Goal: Transaction & Acquisition: Purchase product/service

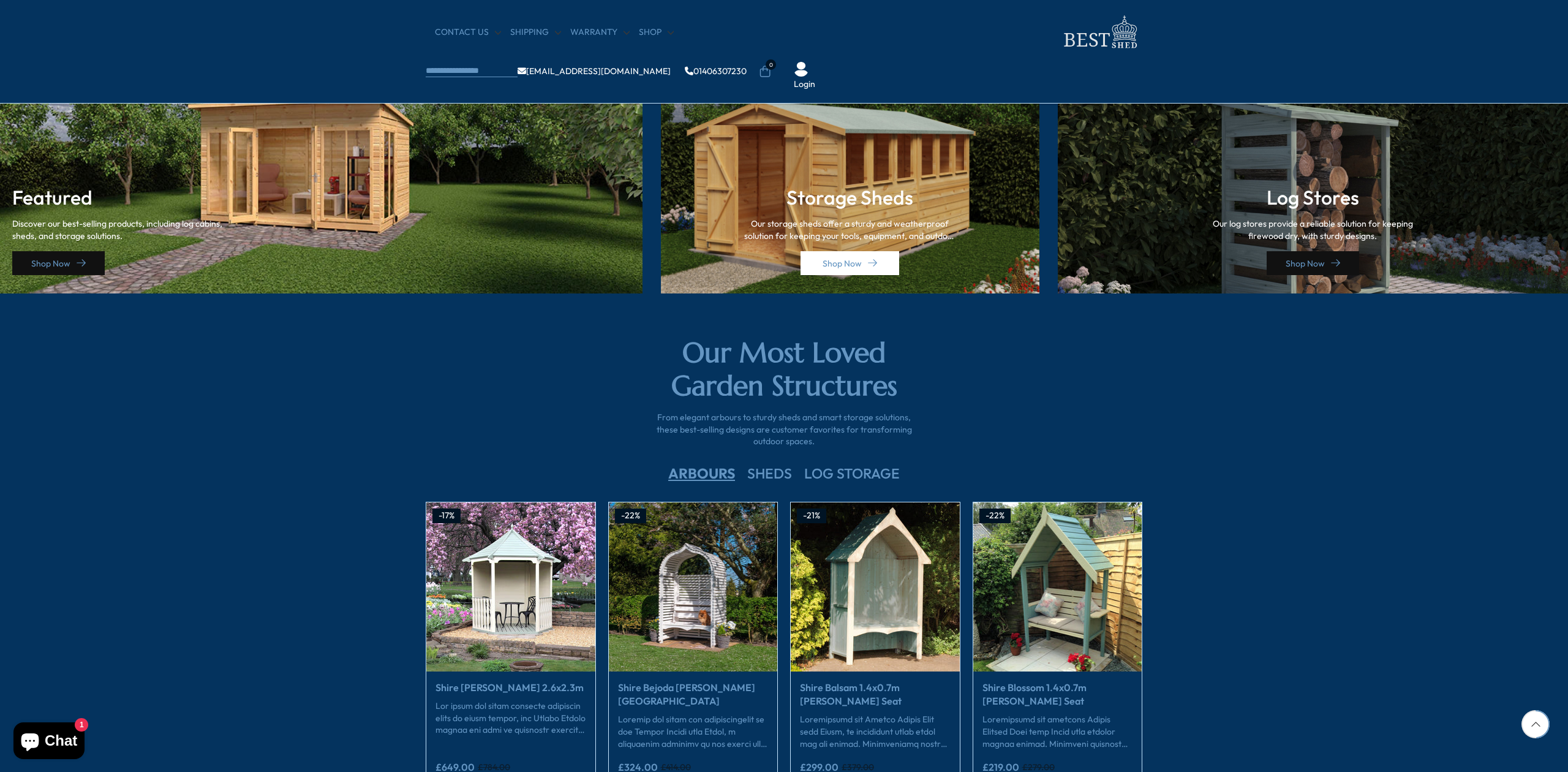
scroll to position [1746, 0]
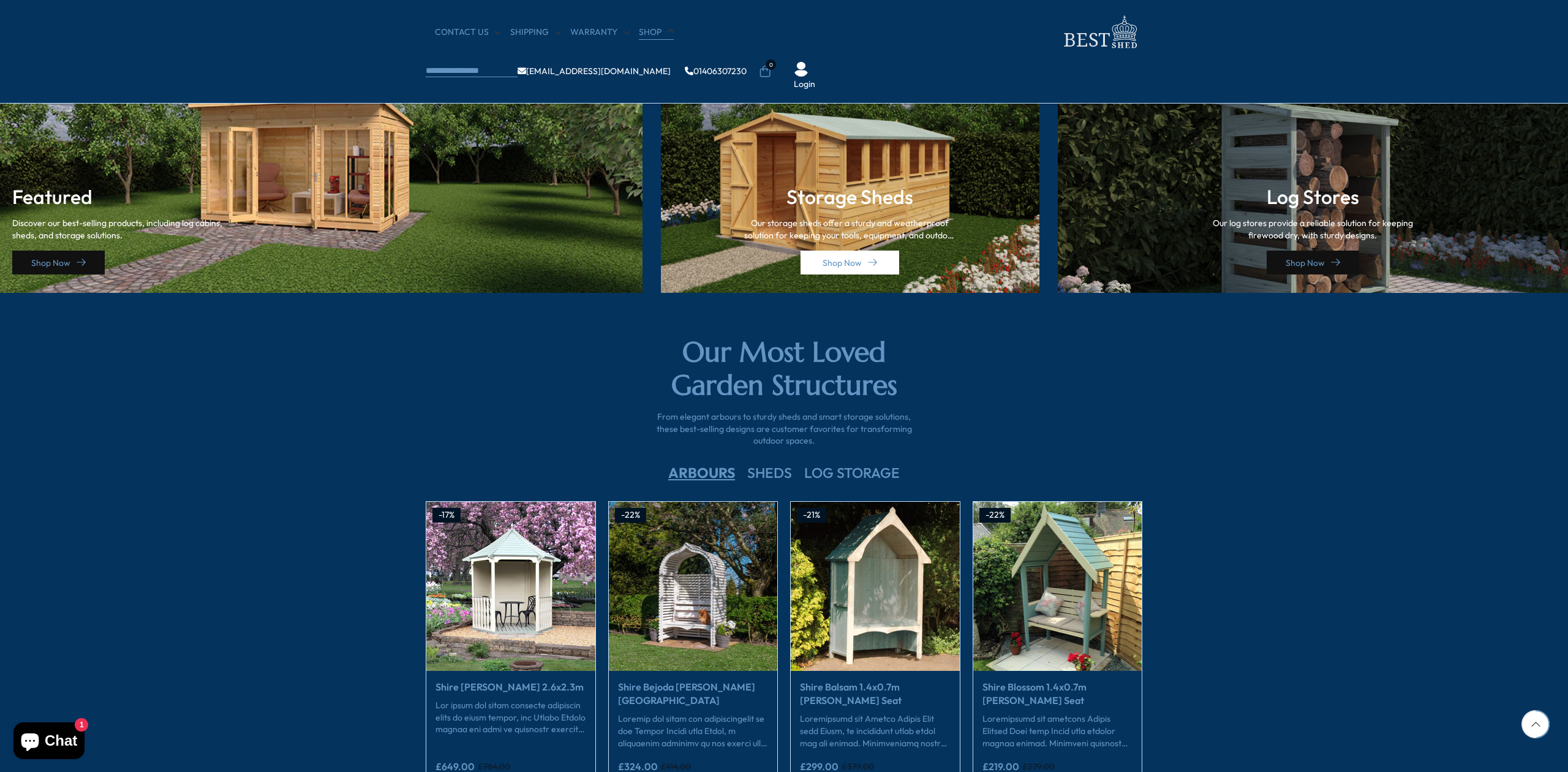
click at [649, 31] on link "Shop" at bounding box center [656, 33] width 35 height 12
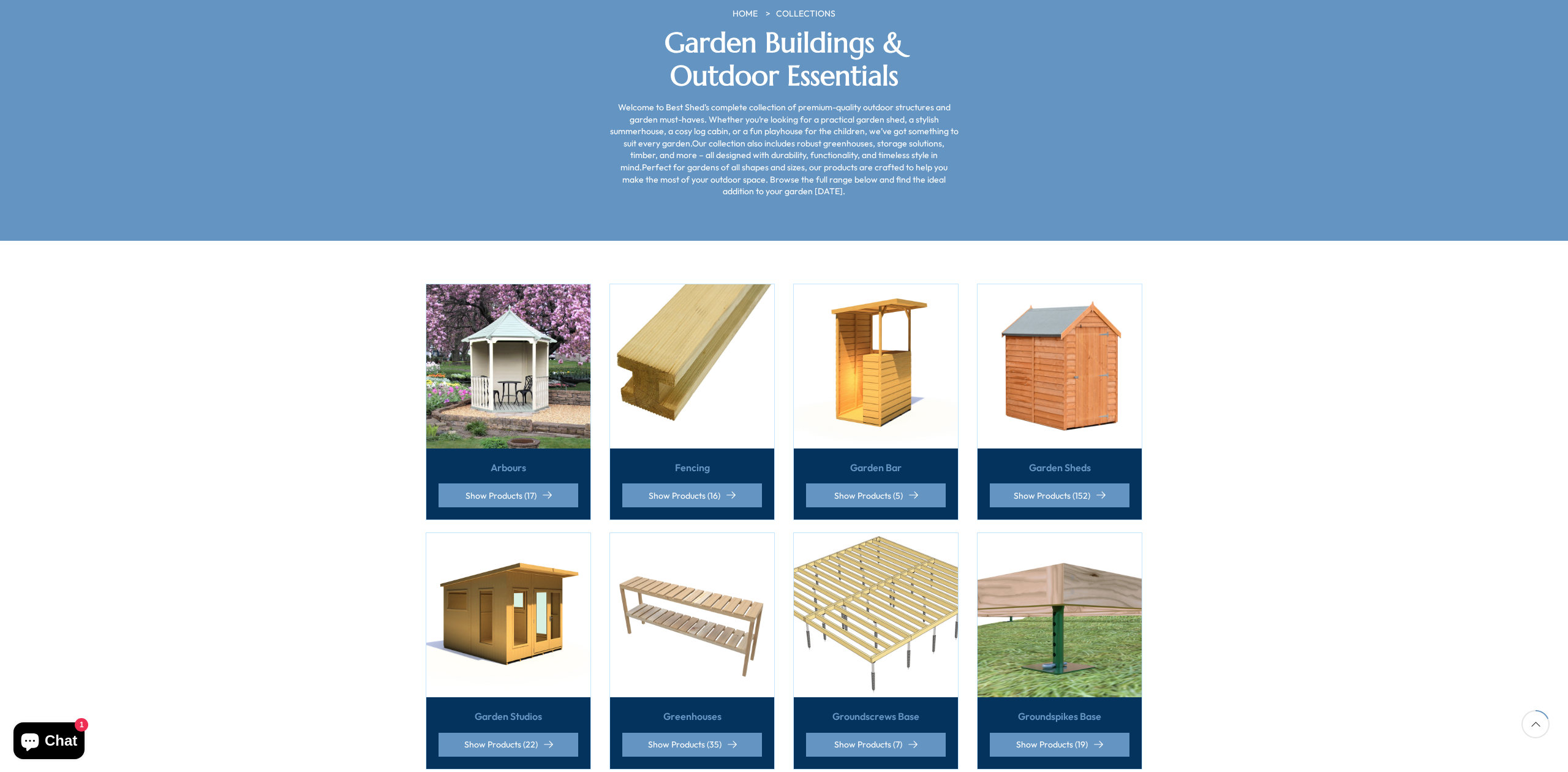
scroll to position [214, 0]
click at [1047, 578] on img at bounding box center [1060, 615] width 164 height 164
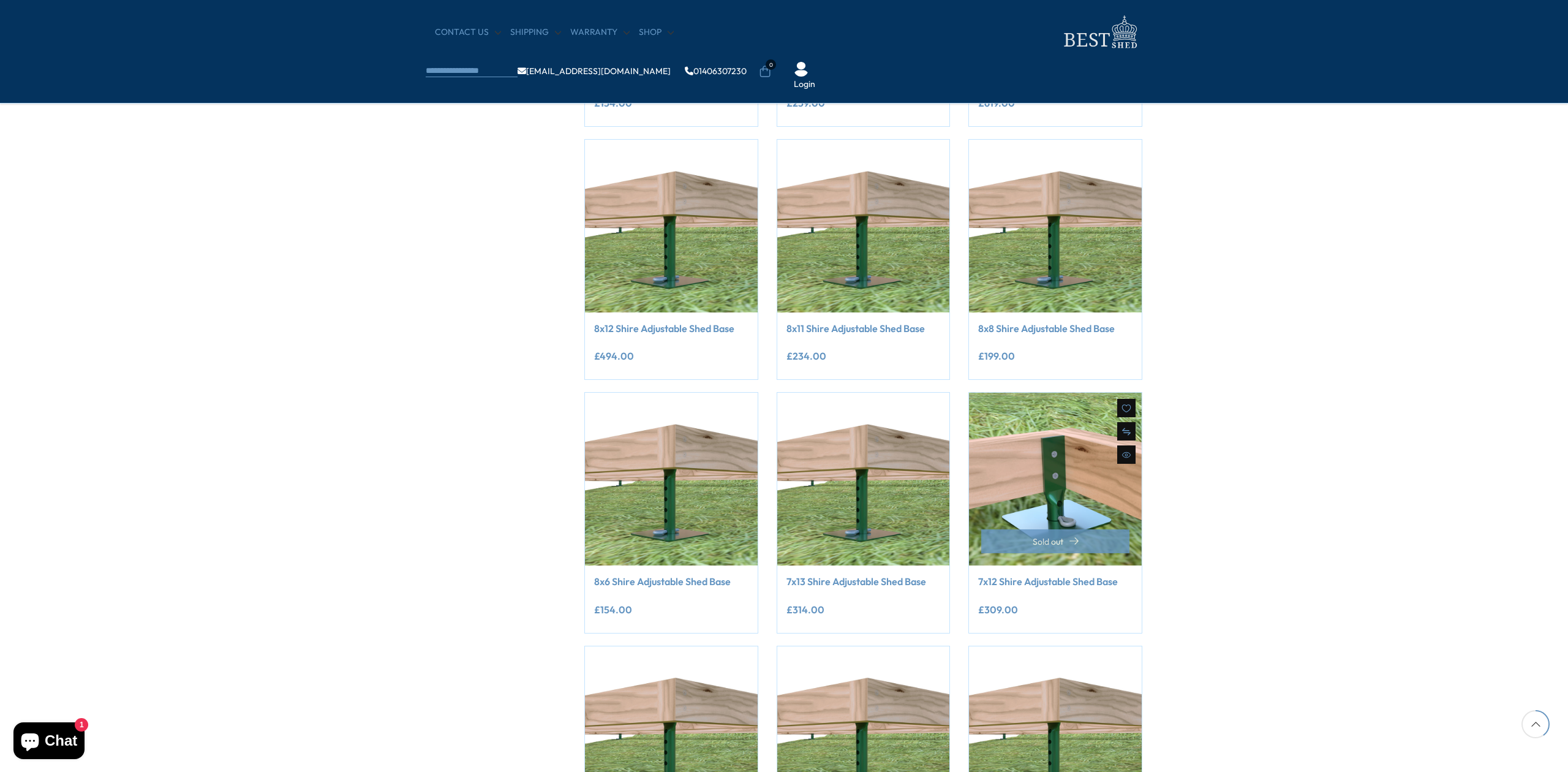
scroll to position [435, 0]
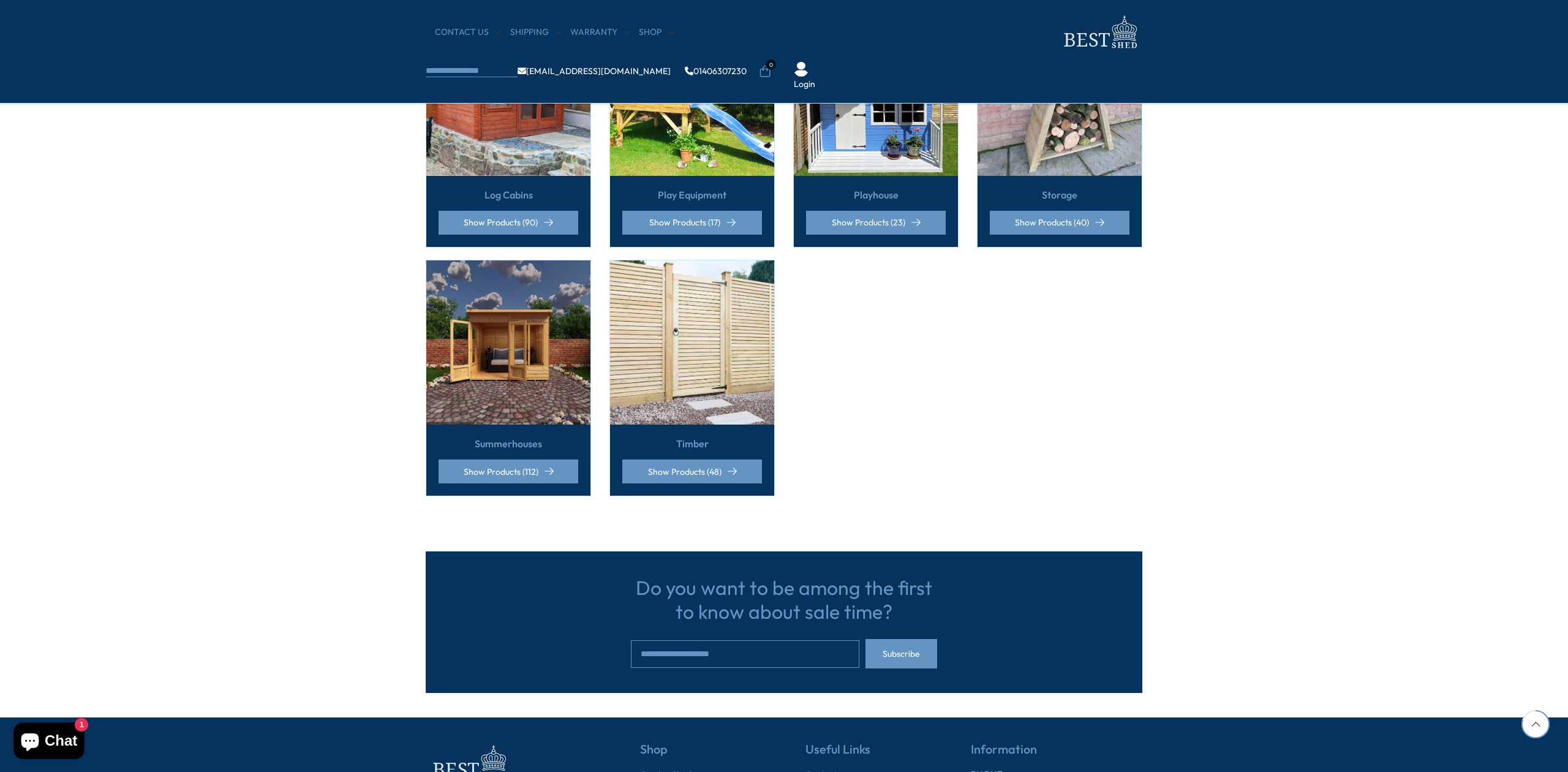
scroll to position [893, 0]
